Goal: Ask a question

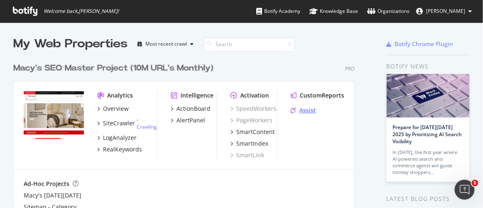
click at [309, 112] on div "Assist" at bounding box center [307, 110] width 17 height 8
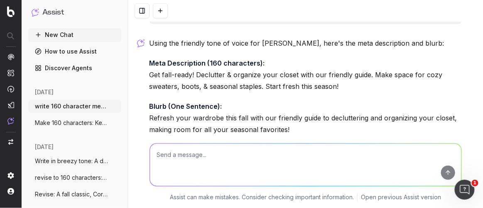
click at [169, 85] on p "Meta Description (160 characters): Get fall-ready! Declutter & organize your cl…" at bounding box center [305, 74] width 312 height 35
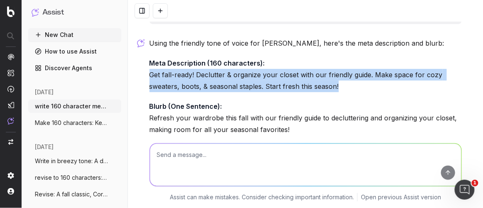
click at [169, 85] on p "Meta Description (160 characters): Get fall-ready! Declutter & organize your cl…" at bounding box center [305, 74] width 312 height 35
copy p "Get fall-ready! Declutter & organize your closet with our friendly guide. Make …"
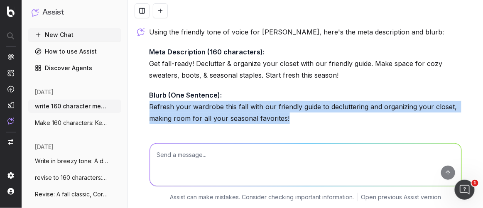
drag, startPoint x: 286, startPoint y: 119, endPoint x: 140, endPoint y: 105, distance: 145.9
click at [140, 105] on div "write 160 character meta description and one sentence blurb: Get your wardrobe …" at bounding box center [305, 104] width 355 height 208
copy p "Refresh your wardrobe this fall with our friendly guide to decluttering and org…"
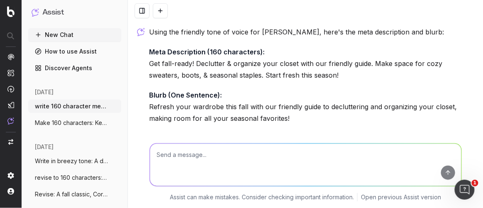
click at [186, 166] on textarea at bounding box center [305, 165] width 311 height 42
type textarea "Write one sentence short blurb"
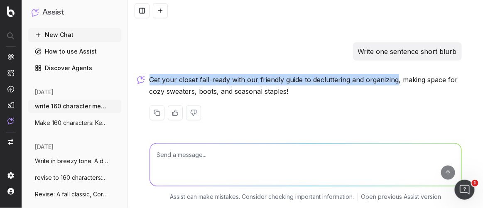
drag, startPoint x: 148, startPoint y: 79, endPoint x: 394, endPoint y: 78, distance: 246.6
click at [394, 78] on p "Get your closet fall-ready with our friendly guide to decluttering and organizi…" at bounding box center [305, 85] width 312 height 23
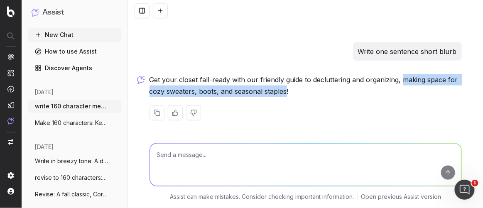
drag, startPoint x: 400, startPoint y: 73, endPoint x: 283, endPoint y: 90, distance: 118.2
click at [283, 90] on p "Get your closet fall-ready with our friendly guide to decluttering and organizi…" at bounding box center [305, 85] width 312 height 23
copy p "making space for cozy sweaters, boots, and seasonal staples"
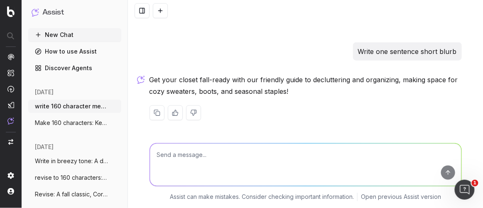
click at [211, 160] on textarea at bounding box center [305, 165] width 311 height 42
type textarea "write slug"
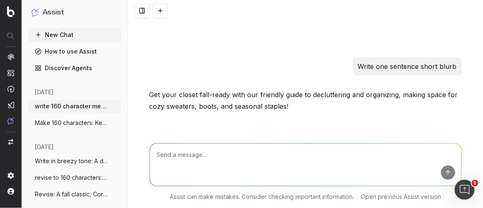
scroll to position [286, 0]
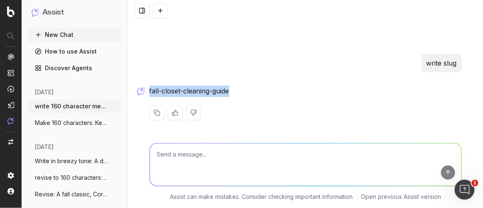
drag, startPoint x: 232, startPoint y: 88, endPoint x: 144, endPoint y: 96, distance: 88.3
copy p "fall-closet-cleaning-guide"
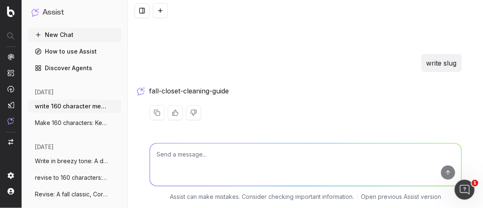
click at [164, 162] on textarea at bounding box center [305, 165] width 311 height 42
